Goal: Find specific page/section: Find specific page/section

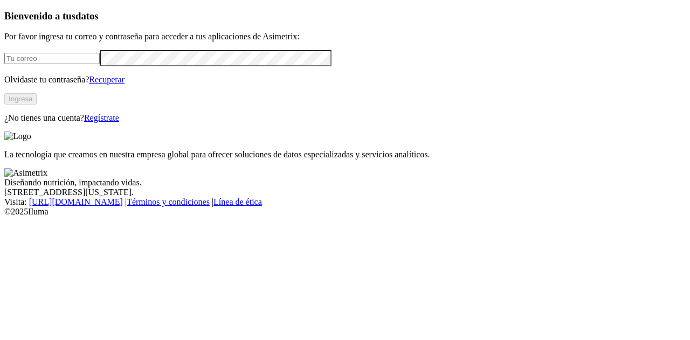
type input "[EMAIL_ADDRESS][DOMAIN_NAME]"
click at [37, 105] on button "Ingresa" at bounding box center [20, 98] width 32 height 11
